Goal: Check status: Check status

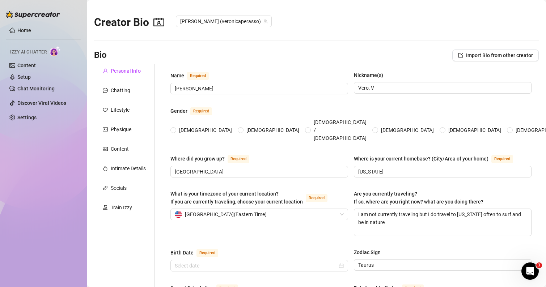
radio input "true"
type input "[DATE]"
click at [21, 29] on link "Home" at bounding box center [24, 31] width 14 height 6
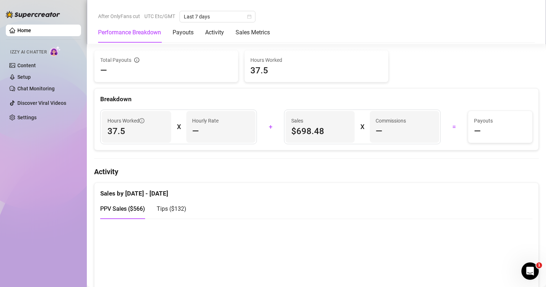
scroll to position [326, 0]
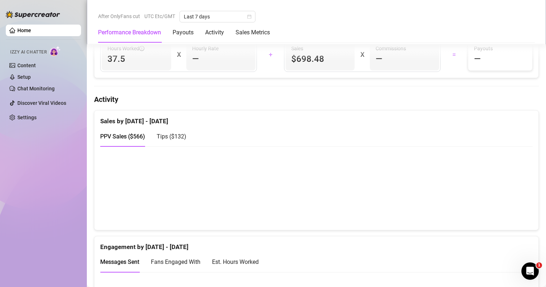
click at [203, 206] on canvas at bounding box center [313, 188] width 427 height 72
click at [155, 122] on div "Sales by [DATE] - [DATE]" at bounding box center [316, 119] width 433 height 16
click at [177, 142] on div "Tips ( $132 )" at bounding box center [172, 136] width 30 height 21
click at [135, 137] on span "PPV Sales ( $566 )" at bounding box center [122, 136] width 45 height 7
click at [162, 134] on span "Tips ( $132 )" at bounding box center [172, 136] width 30 height 7
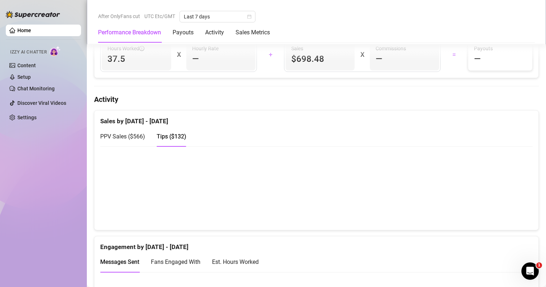
click at [126, 133] on div "PPV Sales ( $566 )" at bounding box center [122, 136] width 45 height 9
click at [169, 140] on span "Tips ( $132 )" at bounding box center [172, 136] width 30 height 7
click at [116, 133] on span "PPV Sales ( $566 )" at bounding box center [122, 136] width 45 height 7
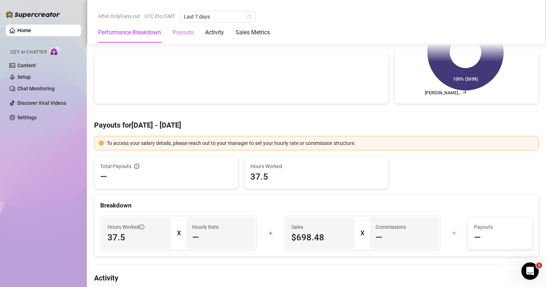
scroll to position [145, 0]
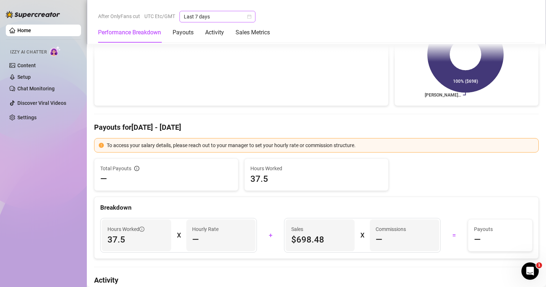
click at [192, 15] on span "Last 7 days" at bounding box center [217, 16] width 67 height 11
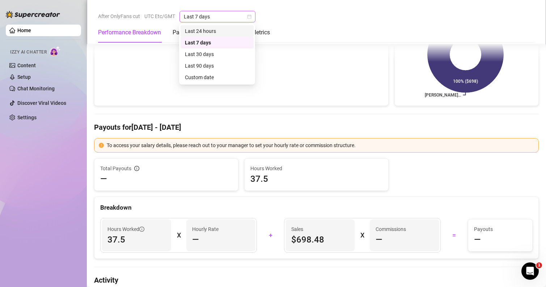
click at [192, 15] on span "Last 7 days" at bounding box center [217, 16] width 67 height 11
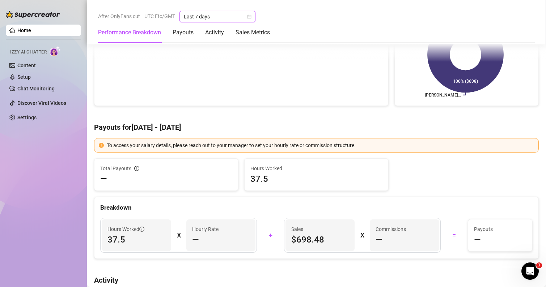
click at [202, 17] on span "Last 7 days" at bounding box center [217, 16] width 67 height 11
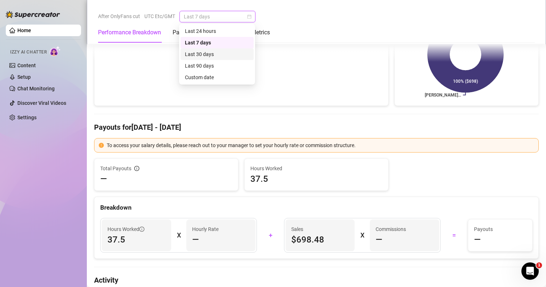
click at [200, 54] on div "Last 30 days" at bounding box center [217, 54] width 64 height 8
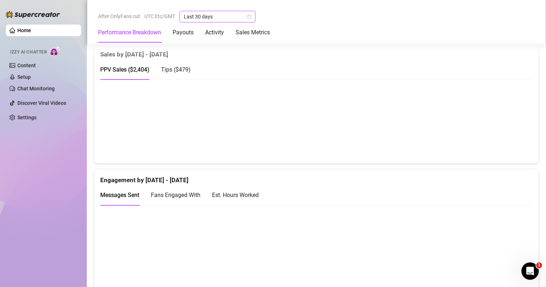
scroll to position [380, 0]
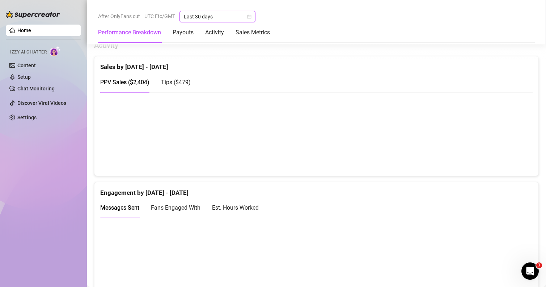
click at [197, 16] on span "Last 30 days" at bounding box center [217, 16] width 67 height 11
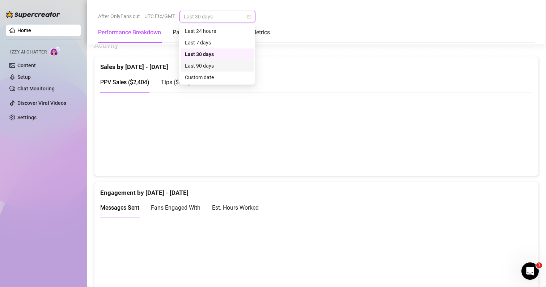
click at [205, 64] on div "Last 90 days" at bounding box center [217, 66] width 64 height 8
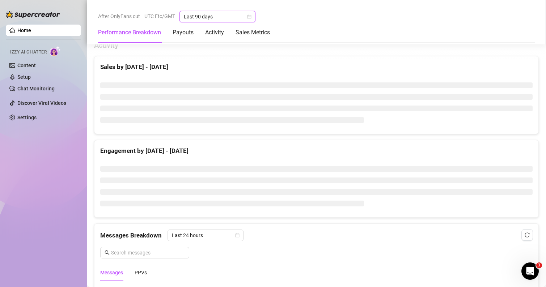
scroll to position [362, 0]
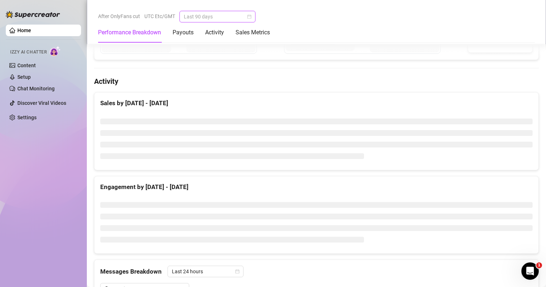
click at [194, 16] on span "Last 90 days" at bounding box center [217, 16] width 67 height 11
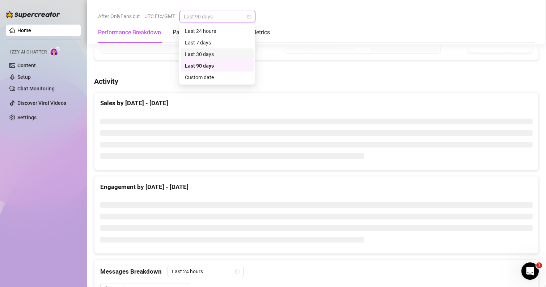
click at [203, 57] on div "Last 30 days" at bounding box center [217, 54] width 64 height 8
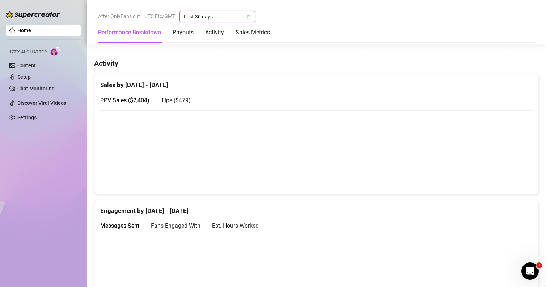
scroll to position [344, 0]
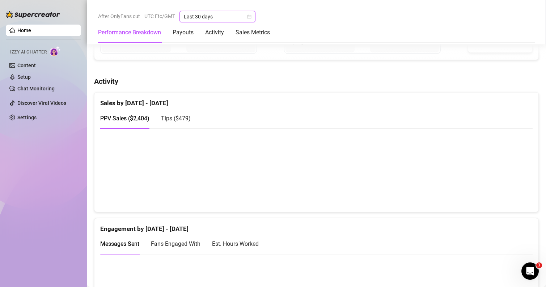
click at [121, 182] on canvas at bounding box center [313, 170] width 427 height 72
